Goal: Transaction & Acquisition: Purchase product/service

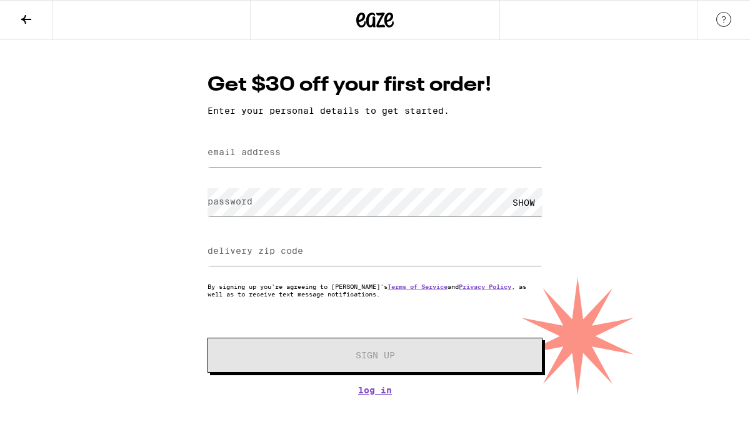
click at [29, 22] on icon at bounding box center [26, 19] width 15 height 15
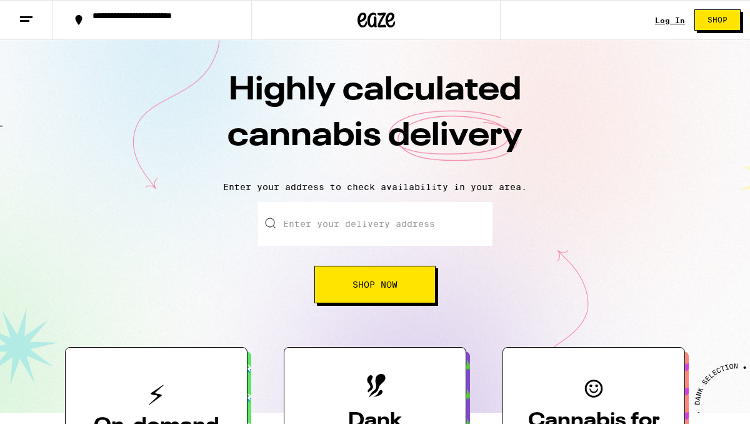
click at [25, 14] on icon at bounding box center [26, 19] width 15 height 15
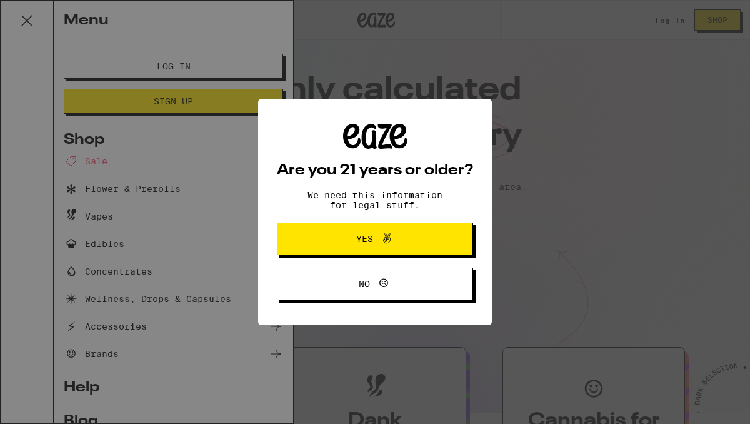
click at [394, 245] on span "Yes" at bounding box center [374, 239] width 95 height 16
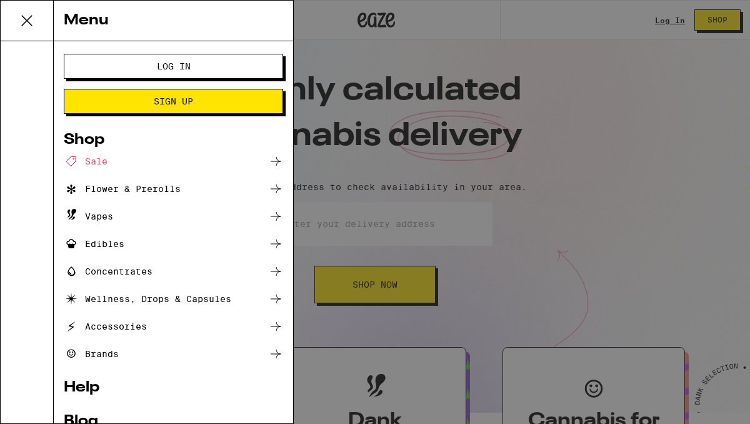
click at [392, 203] on div "Menu Log In Sign Up Shop Sale Flower & Prerolls Vapes Edibles Concentrates Well…" at bounding box center [375, 212] width 750 height 424
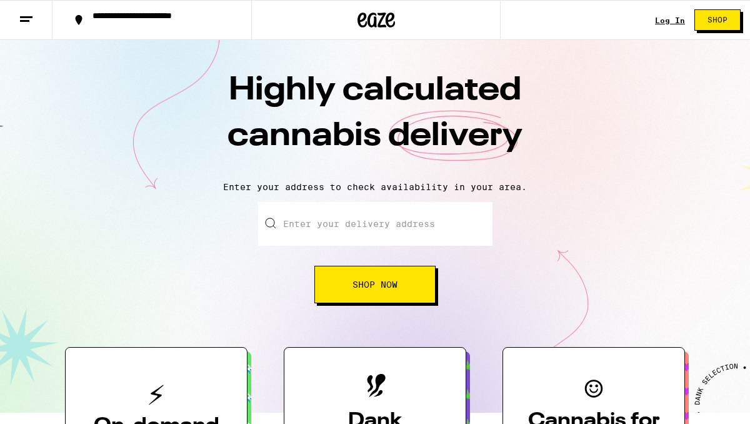
click at [347, 211] on input "Enter your delivery address" at bounding box center [375, 224] width 234 height 44
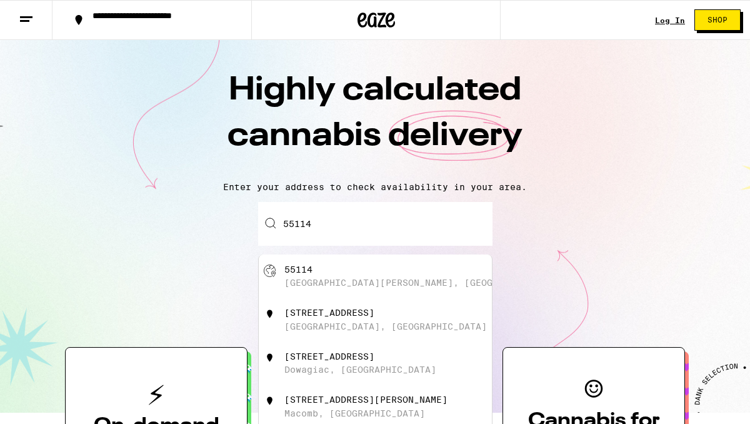
click at [344, 279] on div "[GEOGRAPHIC_DATA][PERSON_NAME], [GEOGRAPHIC_DATA]" at bounding box center [395, 276] width 223 height 24
type input "[GEOGRAPHIC_DATA][PERSON_NAME]"
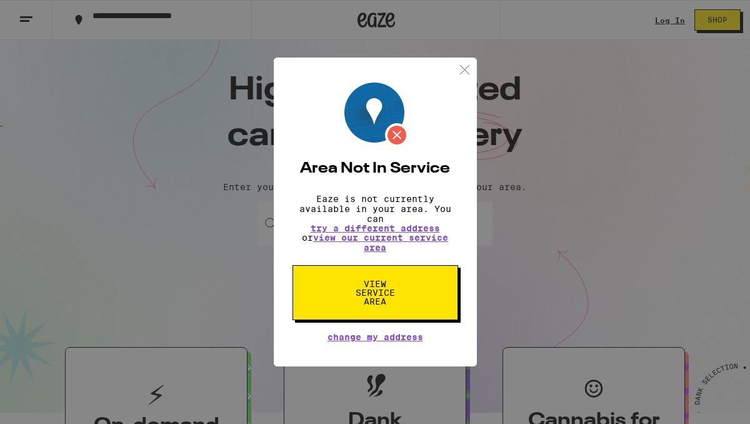
click at [461, 72] on img at bounding box center [465, 70] width 16 height 16
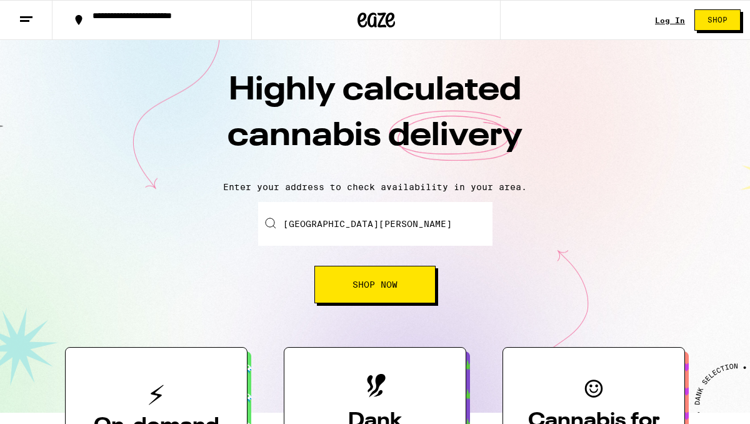
click at [349, 269] on button "Shop Now" at bounding box center [374, 284] width 121 height 37
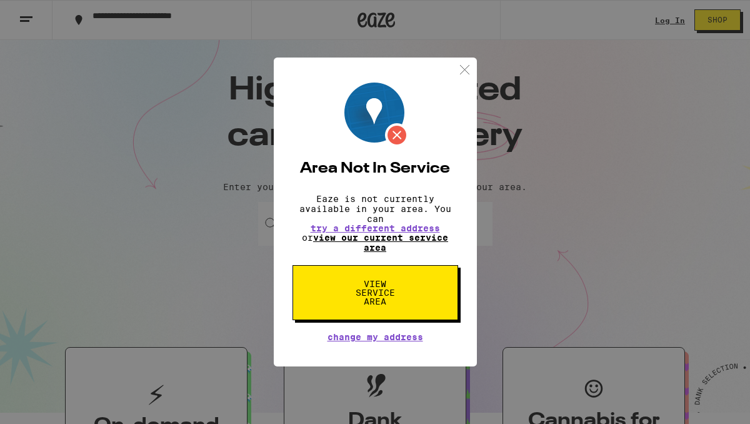
click at [368, 244] on link "view our current service area" at bounding box center [380, 242] width 135 height 20
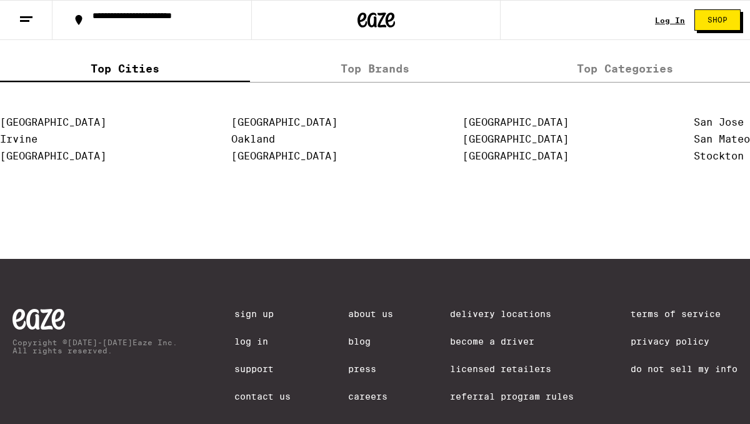
scroll to position [2687, 0]
